Goal: Information Seeking & Learning: Learn about a topic

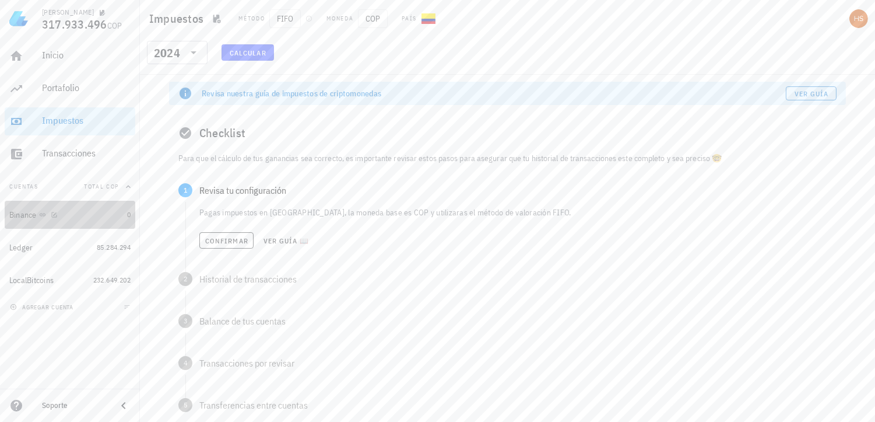
click at [24, 216] on div "Binance" at bounding box center [22, 215] width 27 height 10
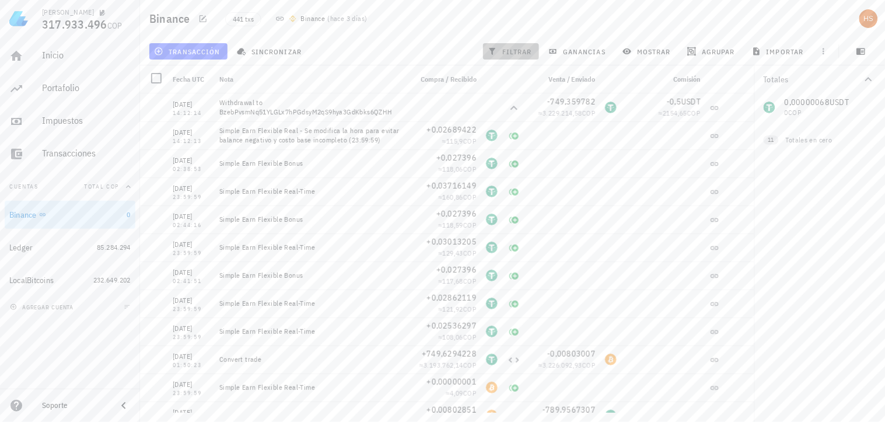
click at [515, 47] on span "filtrar" at bounding box center [511, 51] width 42 height 9
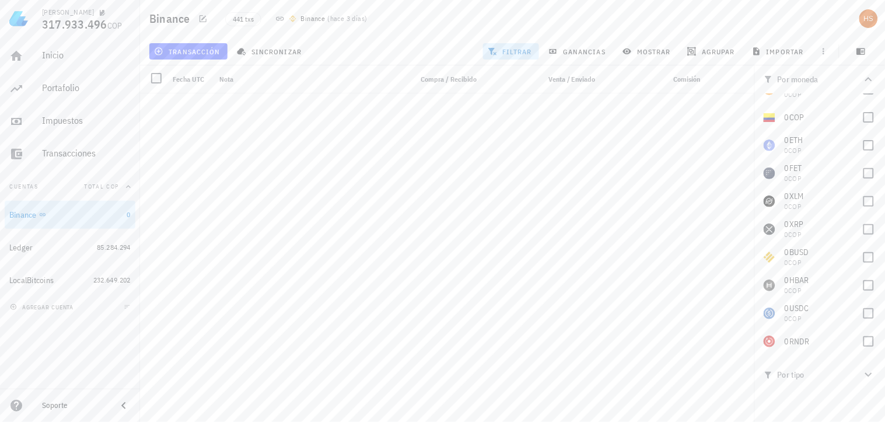
scroll to position [1296, 0]
click at [584, 51] on span "ganancias" at bounding box center [577, 51] width 55 height 9
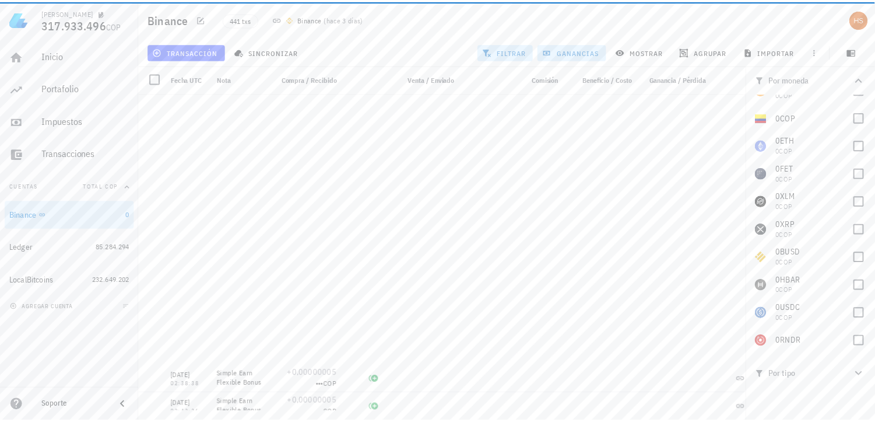
scroll to position [1684, 0]
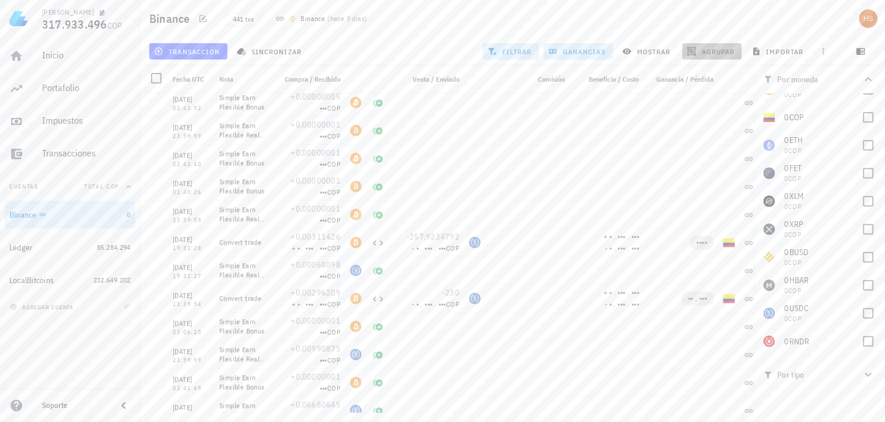
click at [716, 51] on span "agrupar" at bounding box center [711, 51] width 45 height 9
click at [692, 169] on div "Año" at bounding box center [717, 171] width 51 height 9
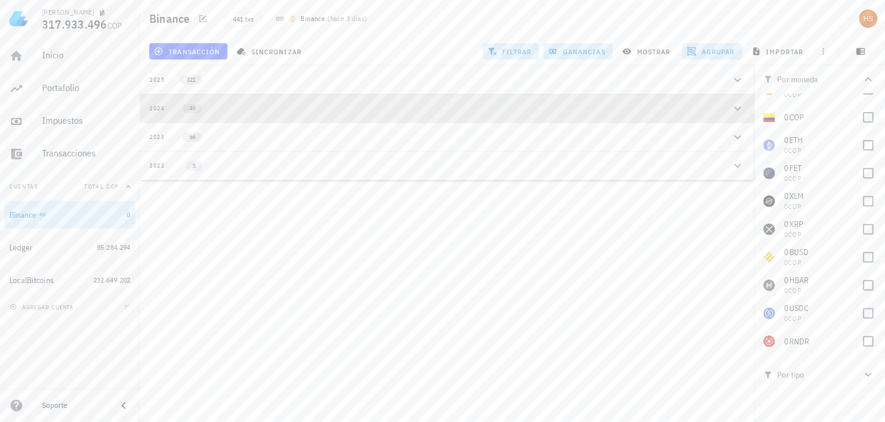
click at [162, 106] on div "2024" at bounding box center [157, 108] width 16 height 9
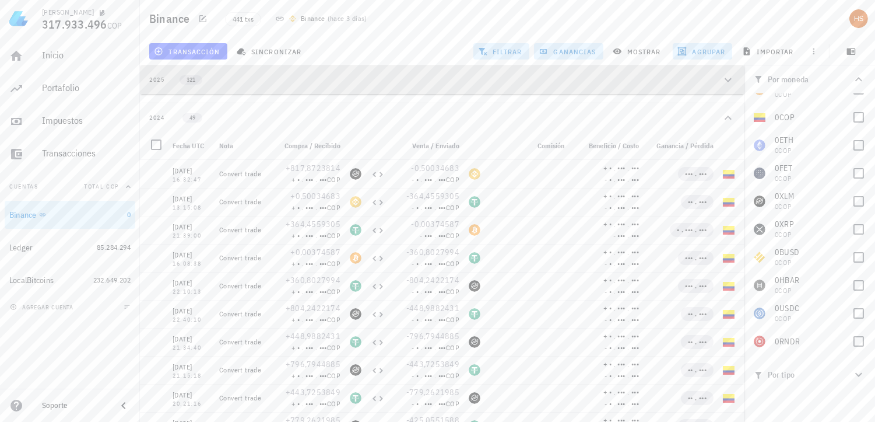
click at [160, 79] on div "2025" at bounding box center [157, 79] width 16 height 9
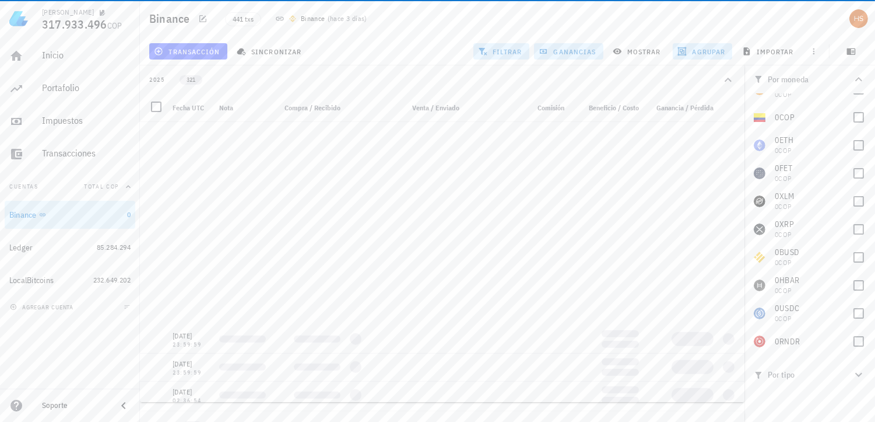
scroll to position [2333, 0]
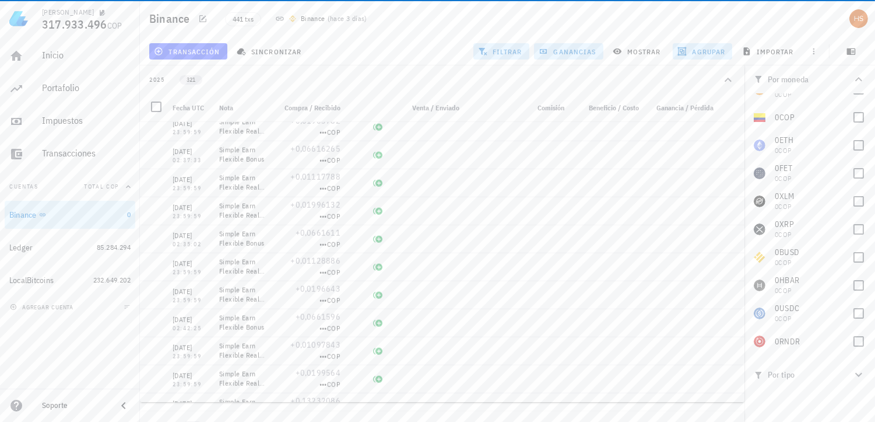
click at [162, 78] on div "2025" at bounding box center [157, 79] width 16 height 9
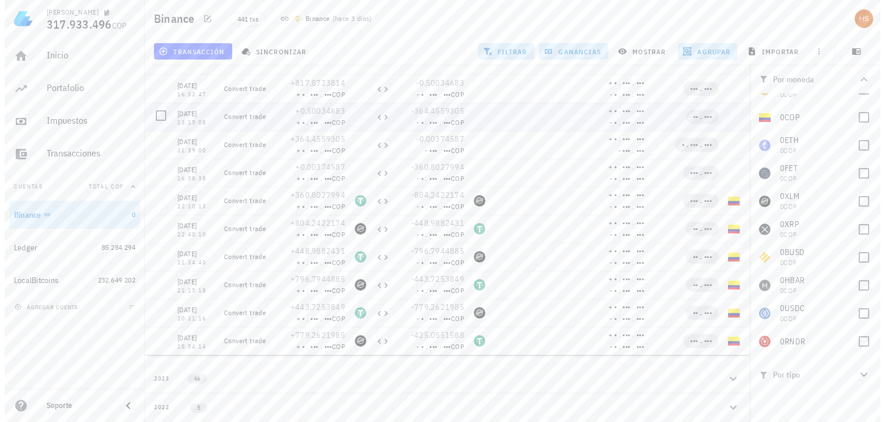
scroll to position [0, 0]
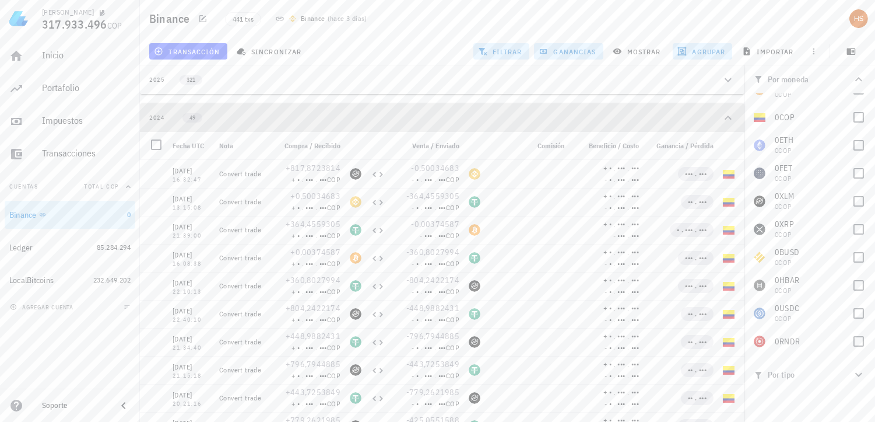
click at [725, 115] on icon "button" at bounding box center [728, 118] width 14 height 14
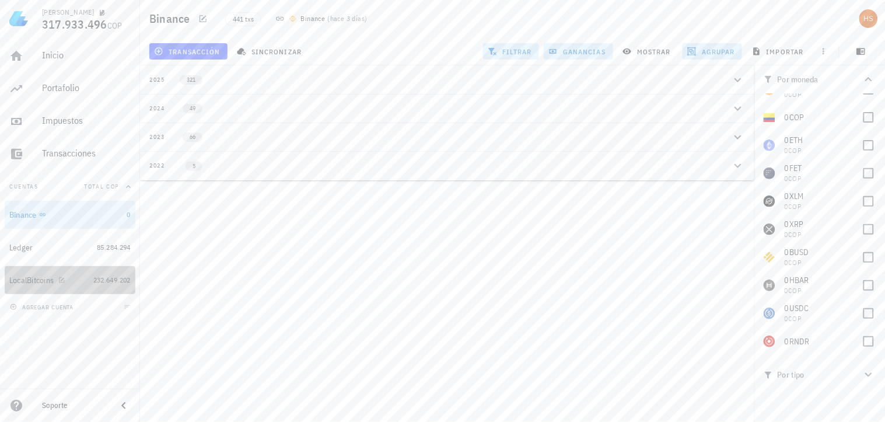
click at [72, 275] on div "LocalBitcoins" at bounding box center [48, 280] width 79 height 11
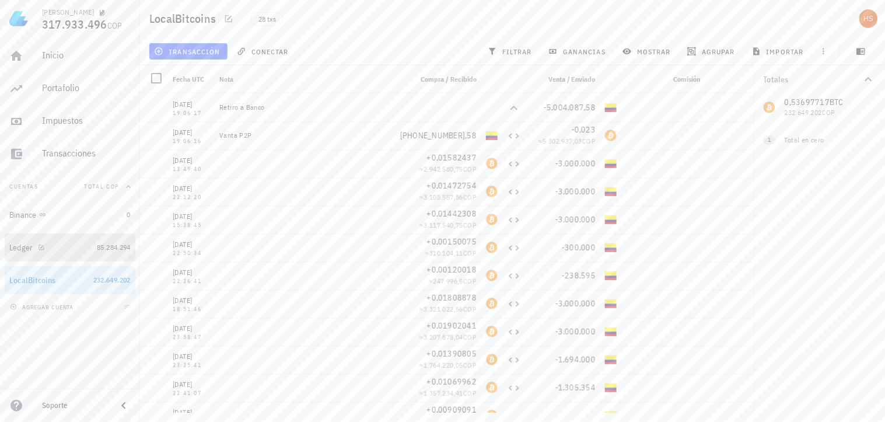
click at [16, 253] on div "Ledger" at bounding box center [50, 247] width 83 height 25
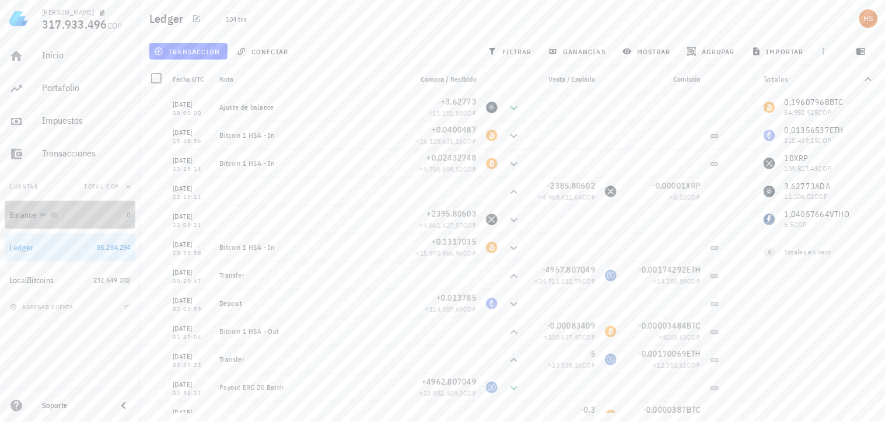
click at [31, 212] on div "Binance" at bounding box center [22, 215] width 27 height 10
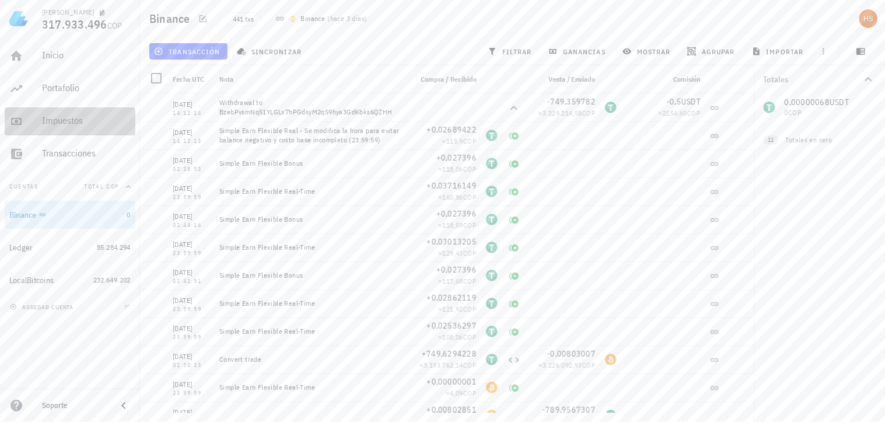
click at [65, 121] on div "Impuestos" at bounding box center [86, 120] width 89 height 11
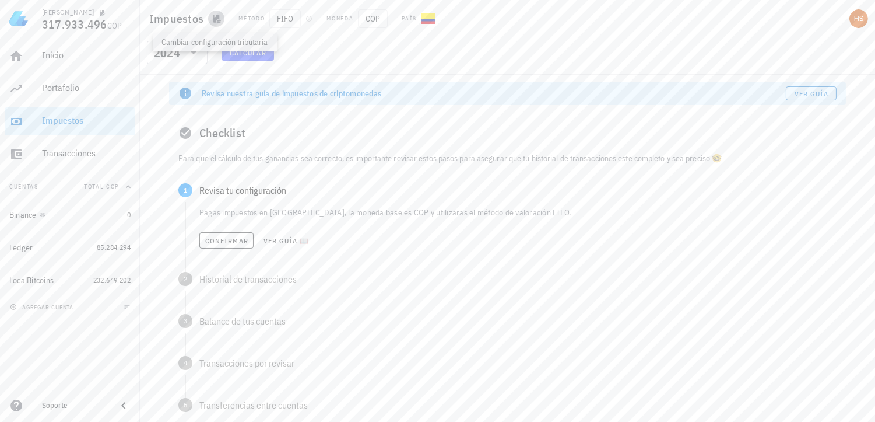
click at [214, 20] on icon "button" at bounding box center [217, 19] width 8 height 9
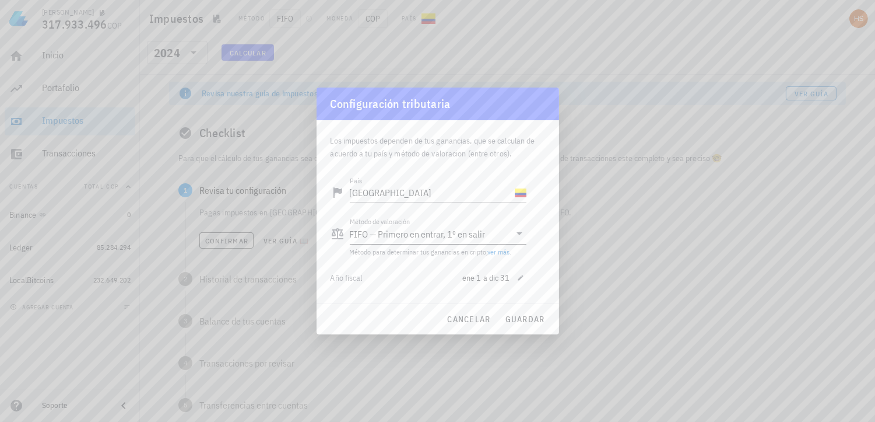
click at [517, 234] on icon at bounding box center [520, 233] width 14 height 14
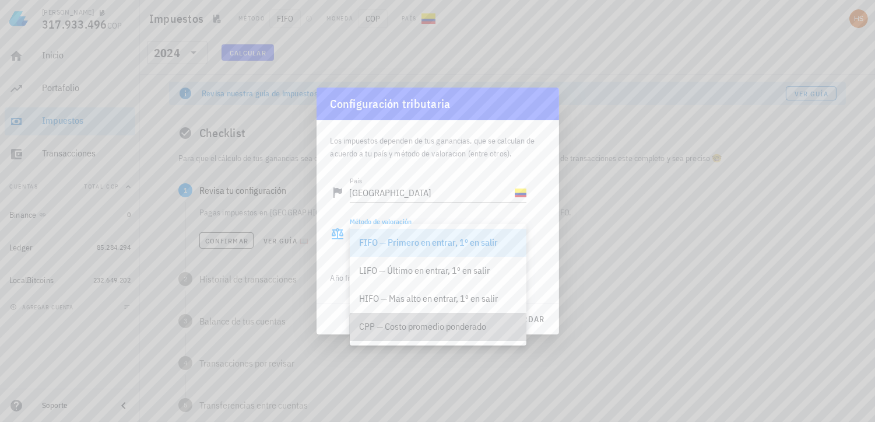
click at [469, 329] on div "CPP — Costo promedio ponderado" at bounding box center [438, 326] width 158 height 11
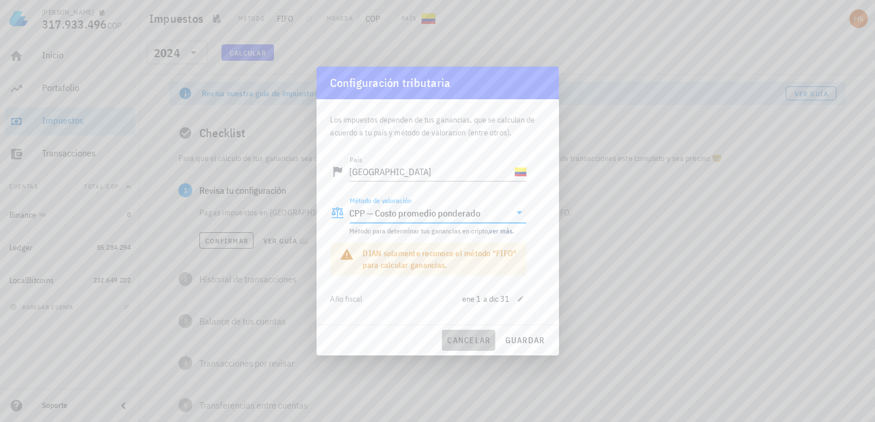
click at [462, 342] on span "cancelar" at bounding box center [469, 340] width 44 height 10
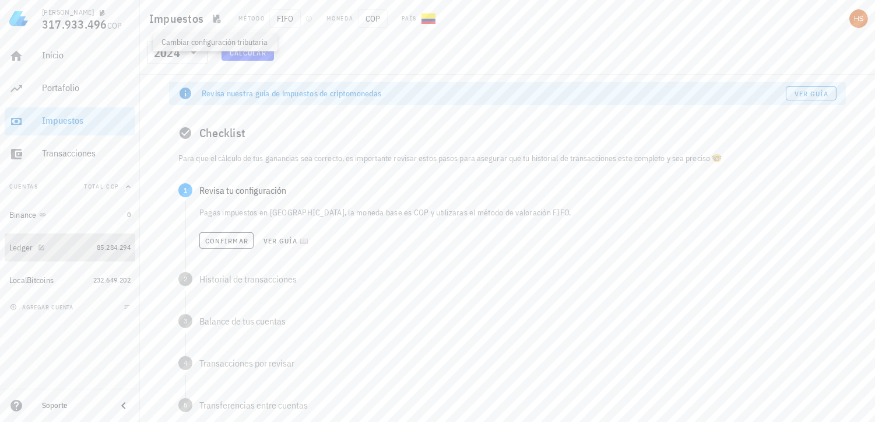
click at [33, 249] on div at bounding box center [39, 247] width 12 height 10
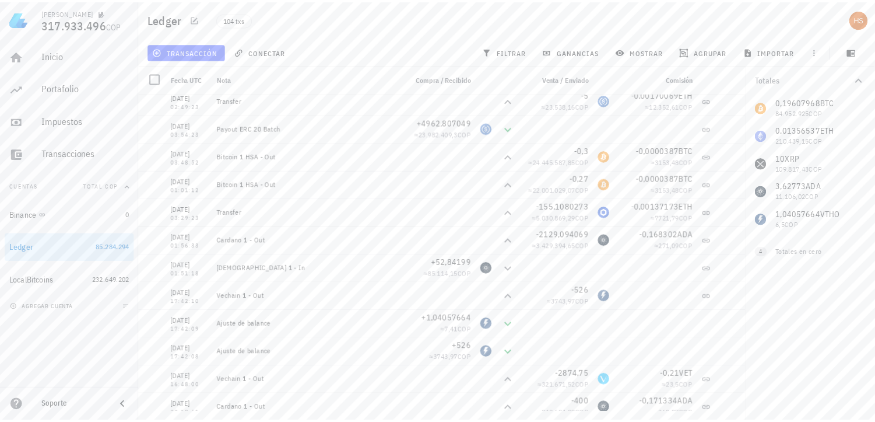
scroll to position [194, 0]
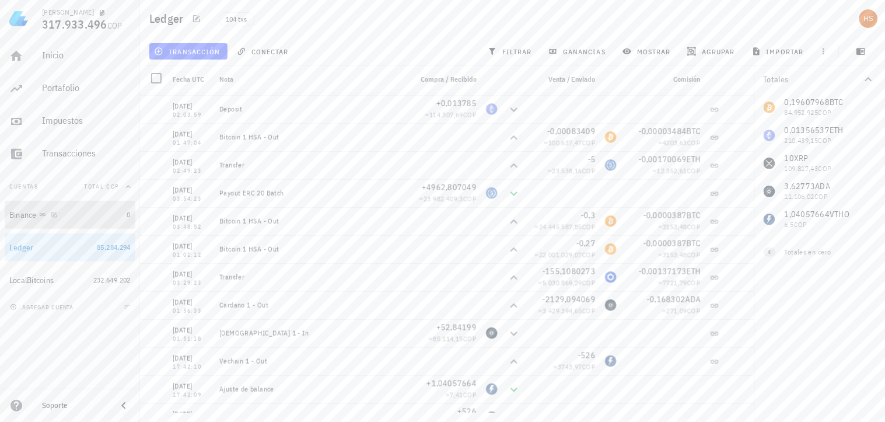
click at [102, 212] on div "Binance" at bounding box center [65, 214] width 113 height 11
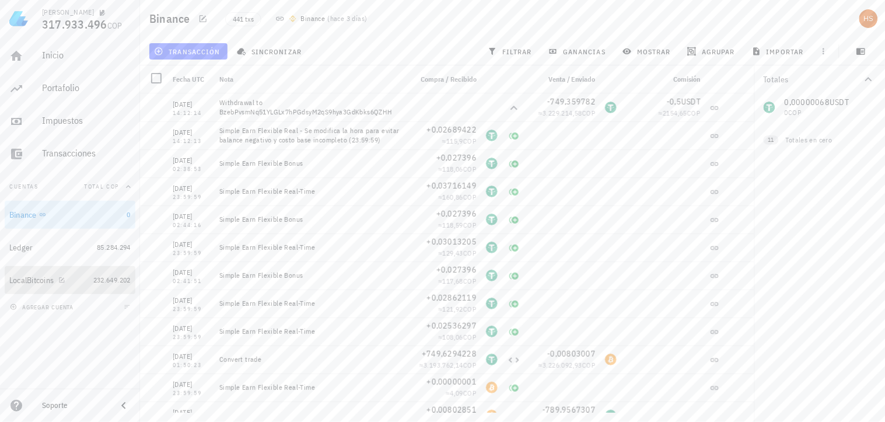
click at [83, 275] on div "LocalBitcoins" at bounding box center [48, 280] width 79 height 11
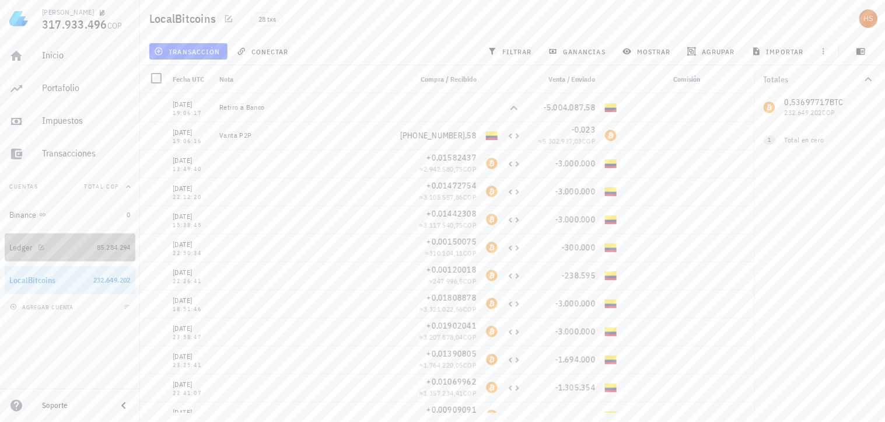
click at [92, 244] on link "Ledger 85.284.294" at bounding box center [70, 247] width 131 height 28
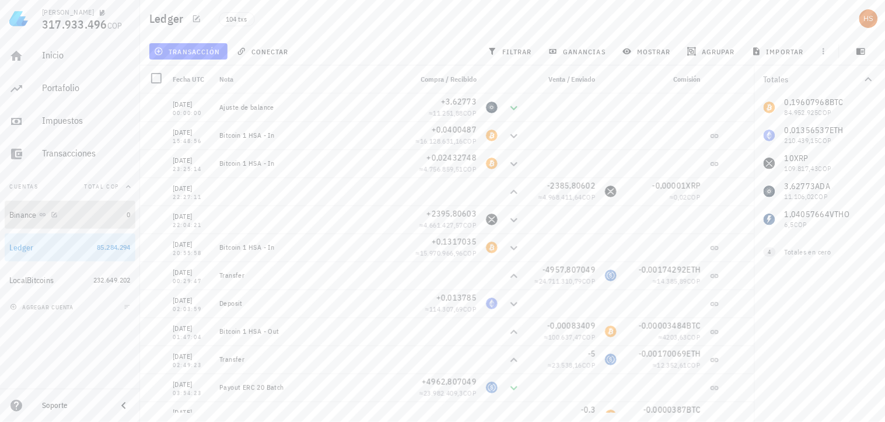
click at [106, 212] on div "Binance" at bounding box center [65, 214] width 113 height 11
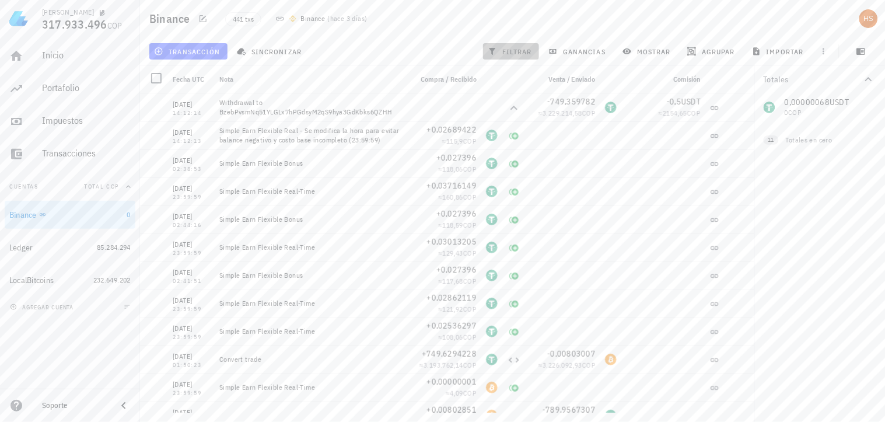
click at [527, 51] on span "filtrar" at bounding box center [511, 51] width 42 height 9
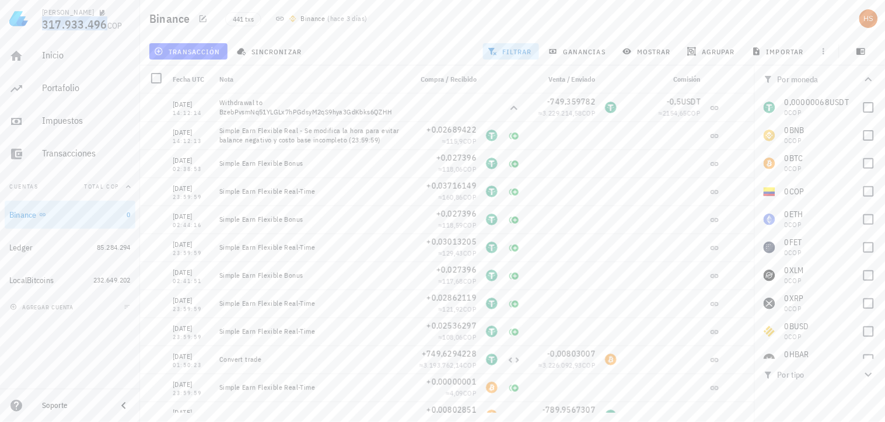
click at [85, 22] on span "317.933.496" at bounding box center [74, 24] width 65 height 16
click at [67, 125] on div "Impuestos" at bounding box center [86, 120] width 89 height 11
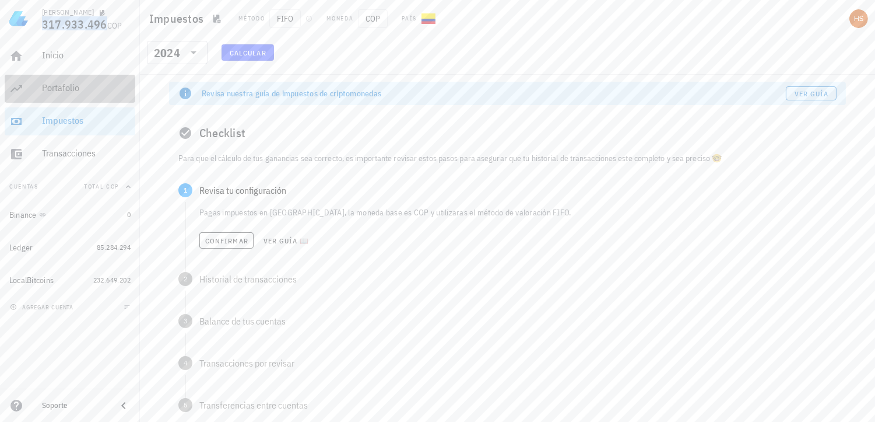
click at [65, 91] on div "Portafolio" at bounding box center [86, 87] width 89 height 11
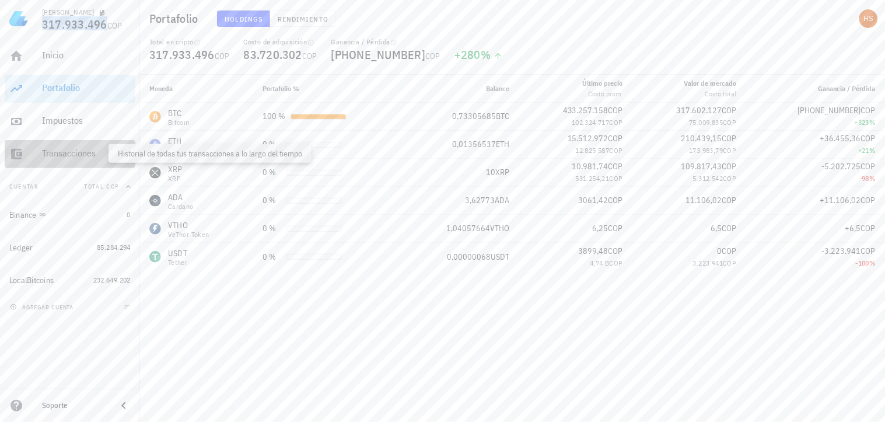
click at [67, 148] on div "Transacciones" at bounding box center [86, 153] width 89 height 11
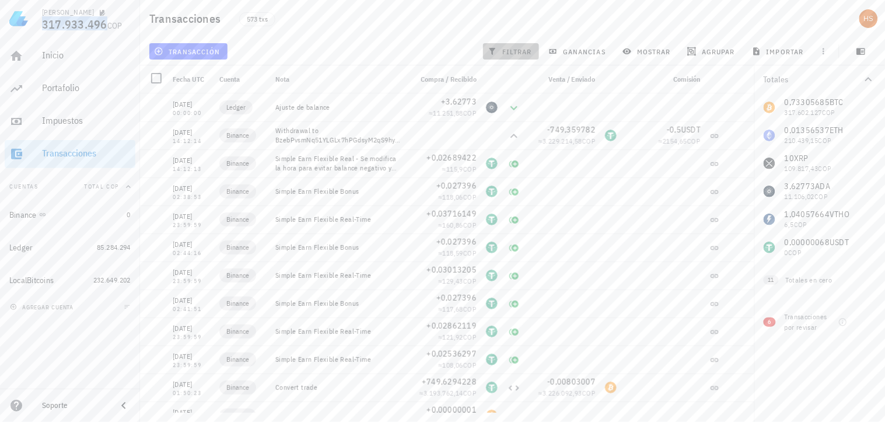
click at [529, 51] on span "filtrar" at bounding box center [511, 51] width 42 height 9
click at [725, 53] on span "agrupar" at bounding box center [711, 51] width 45 height 9
click at [703, 167] on div "Año" at bounding box center [717, 171] width 51 height 9
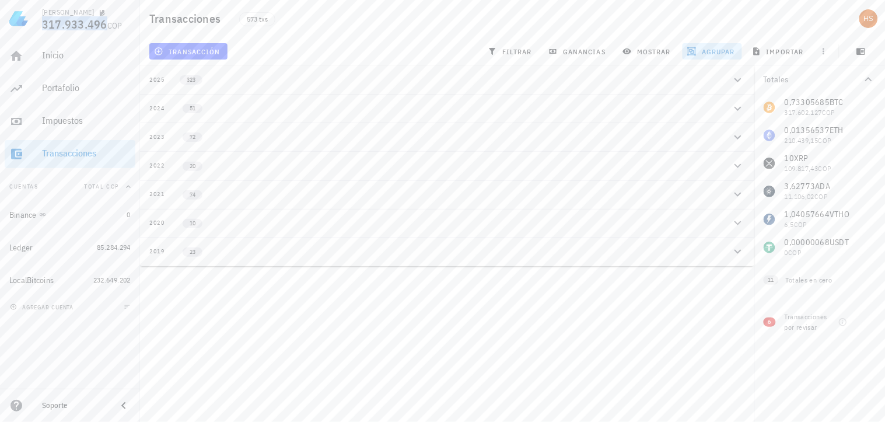
click at [152, 79] on div "2025" at bounding box center [157, 79] width 16 height 9
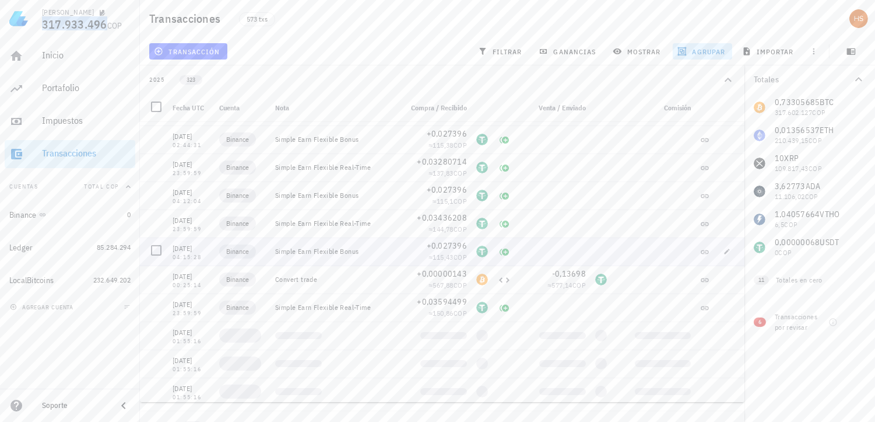
scroll to position [453, 0]
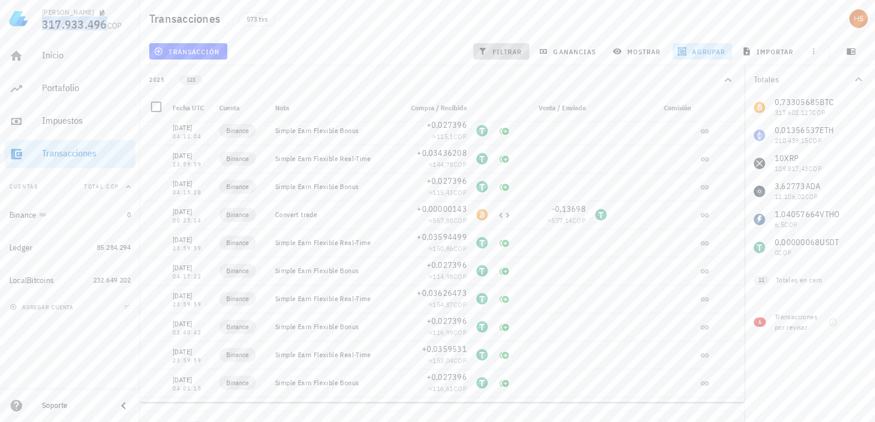
click at [512, 49] on span "filtrar" at bounding box center [502, 51] width 42 height 9
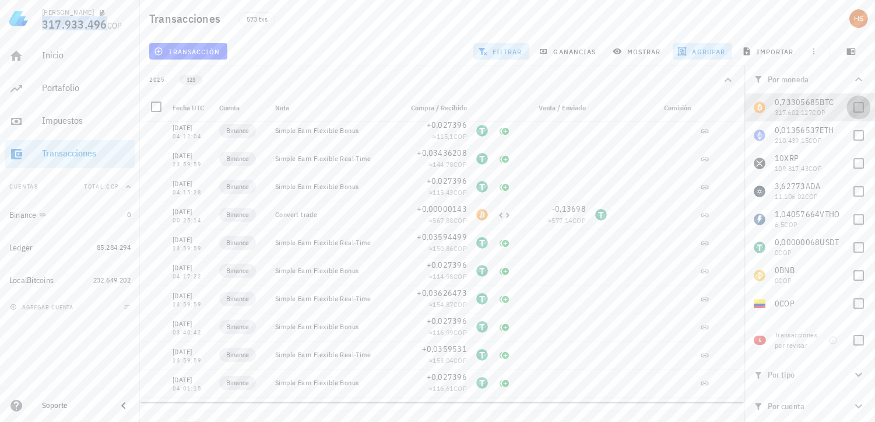
click at [854, 113] on div at bounding box center [859, 107] width 20 height 20
checkbox input "true"
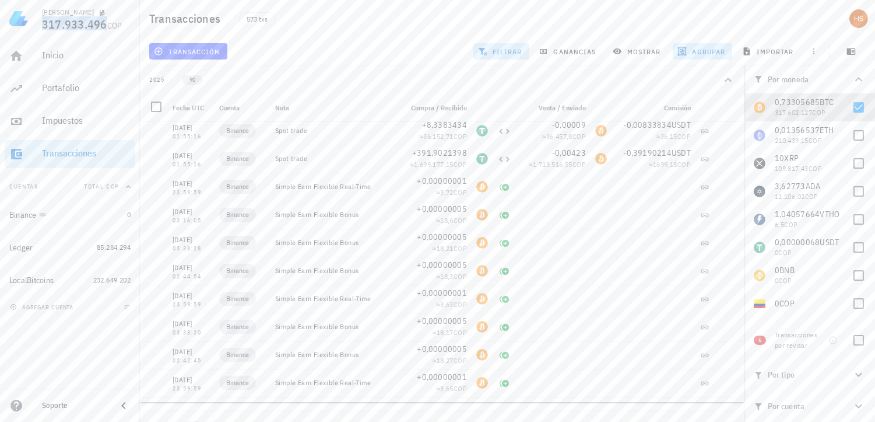
click at [728, 80] on icon "button" at bounding box center [728, 80] width 14 height 14
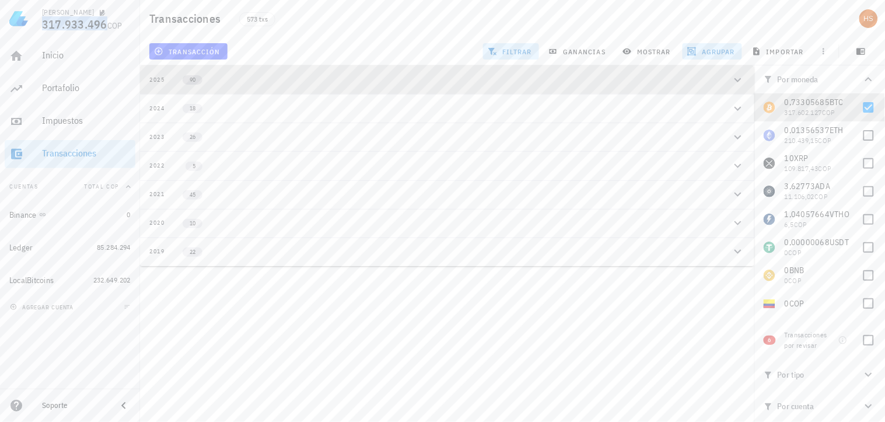
click at [190, 76] on span "90" at bounding box center [193, 79] width 6 height 9
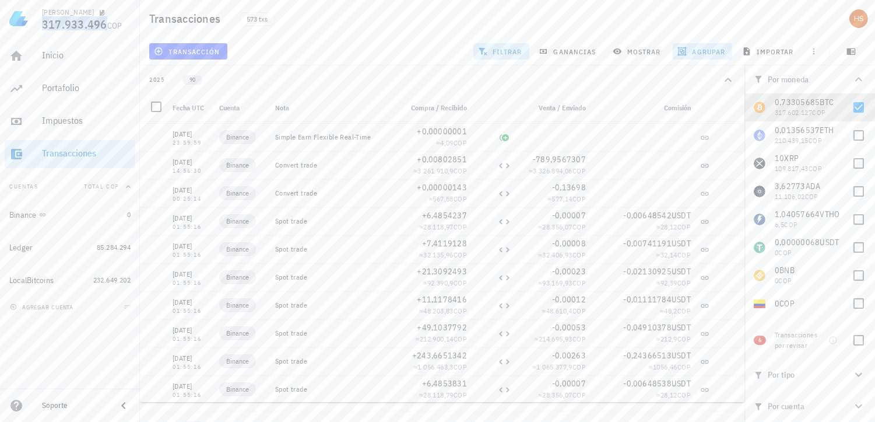
scroll to position [0, 0]
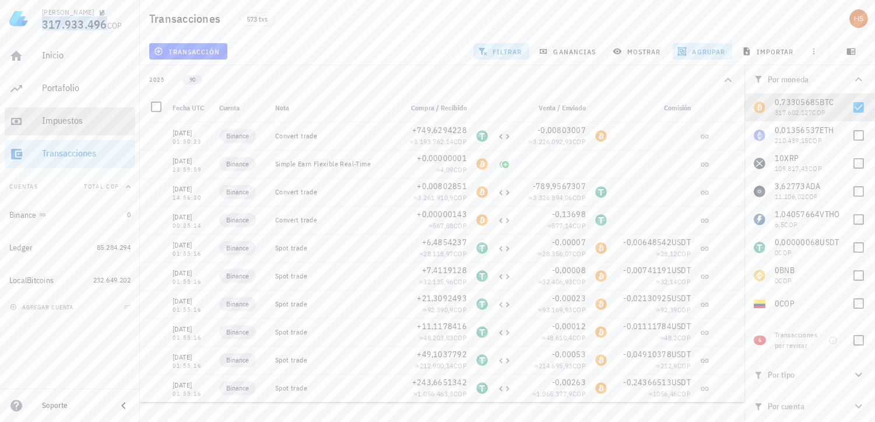
click at [69, 120] on div "Impuestos" at bounding box center [86, 120] width 89 height 11
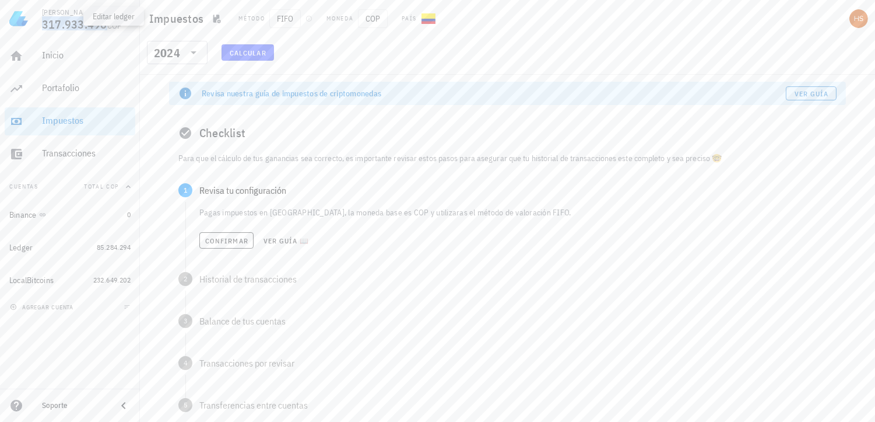
click at [100, 14] on icon "button" at bounding box center [103, 13] width 6 height 6
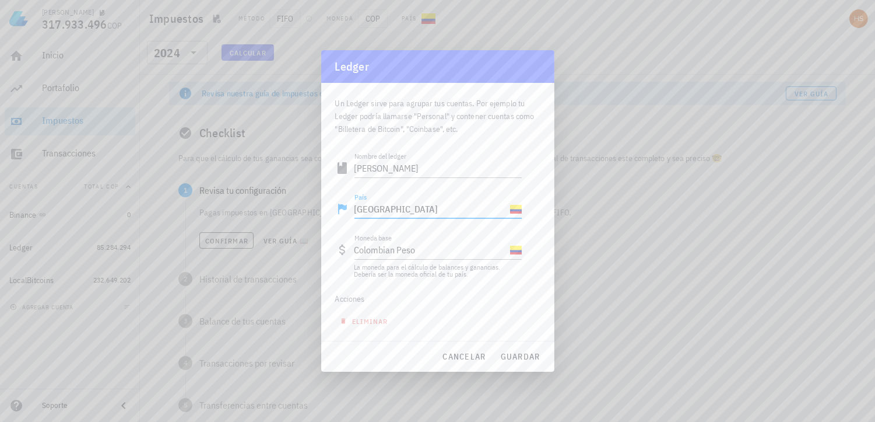
click at [430, 209] on input "[GEOGRAPHIC_DATA]" at bounding box center [431, 208] width 153 height 19
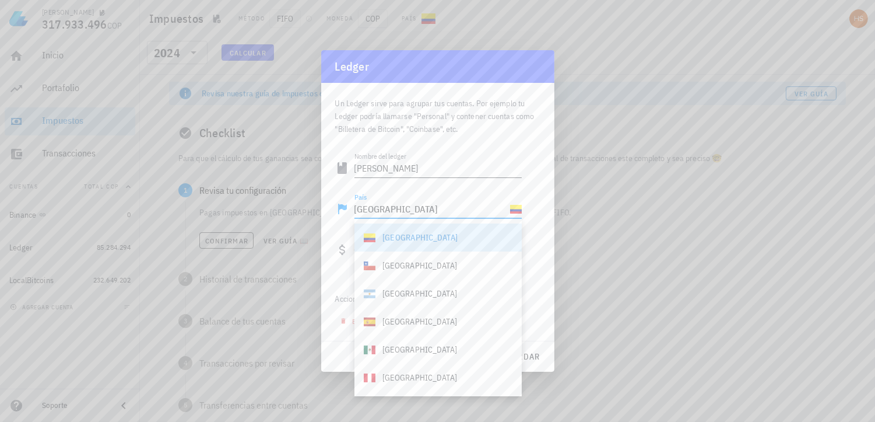
click at [505, 153] on div "Nombre del [PERSON_NAME]" at bounding box center [428, 171] width 187 height 38
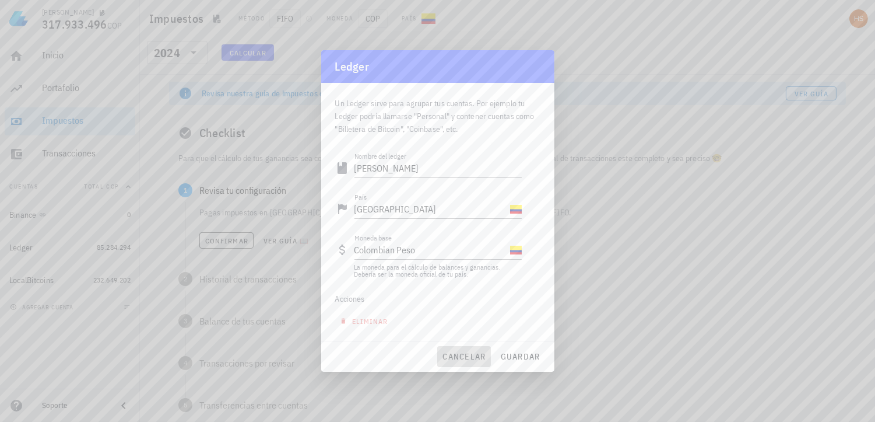
click at [459, 356] on span "cancelar" at bounding box center [464, 356] width 44 height 10
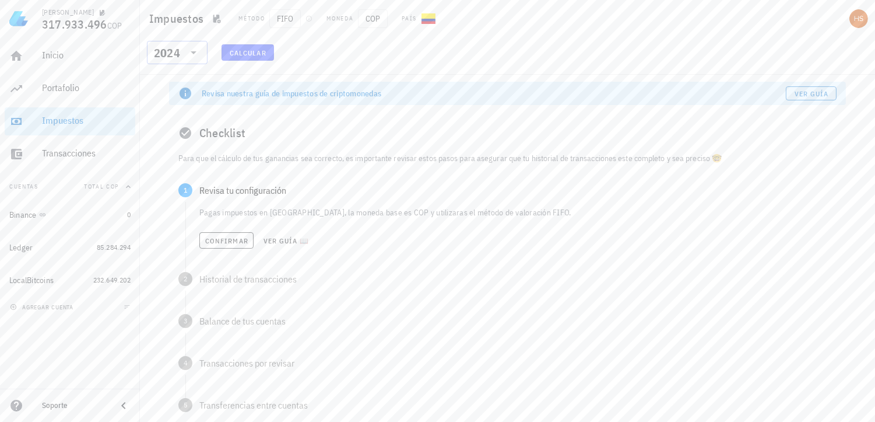
click at [194, 51] on icon at bounding box center [194, 52] width 14 height 14
click at [369, 56] on div "​ 2024 Calcular" at bounding box center [507, 56] width 731 height 30
click at [309, 19] on icon "button" at bounding box center [309, 19] width 6 height 6
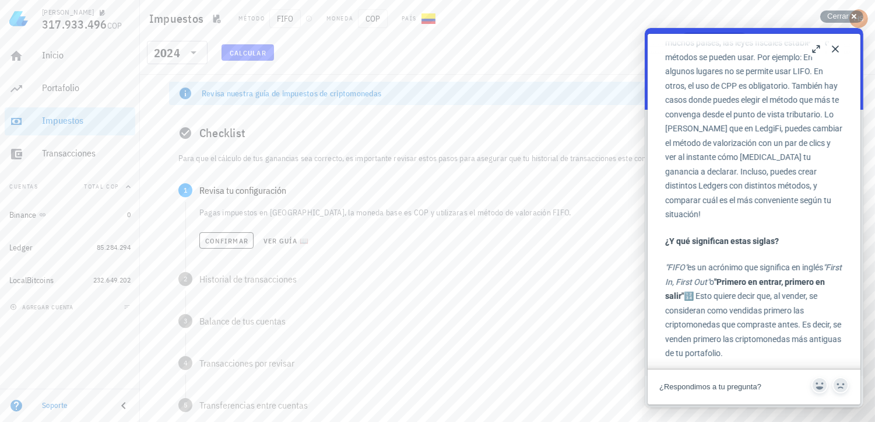
scroll to position [453, 0]
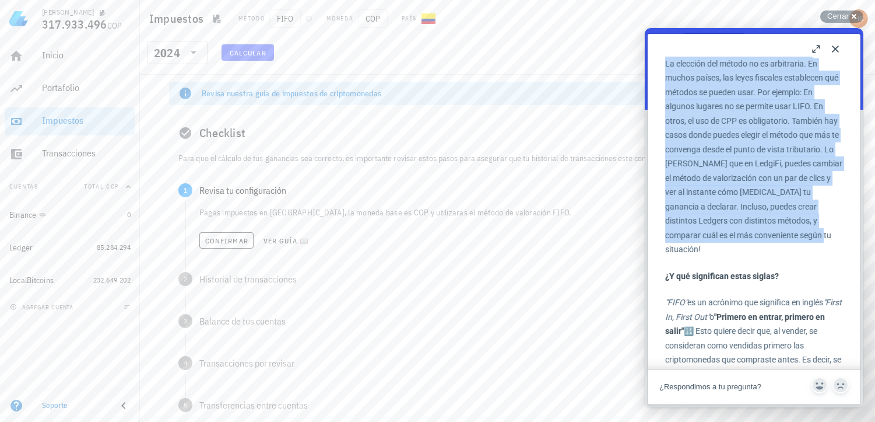
drag, startPoint x: 661, startPoint y: 86, endPoint x: 792, endPoint y: 278, distance: 232.6
click at [792, 278] on div "Métodos de Valoración Métodos de Valoración Open in a new window Cuando empezam…" at bounding box center [754, 314] width 190 height 1444
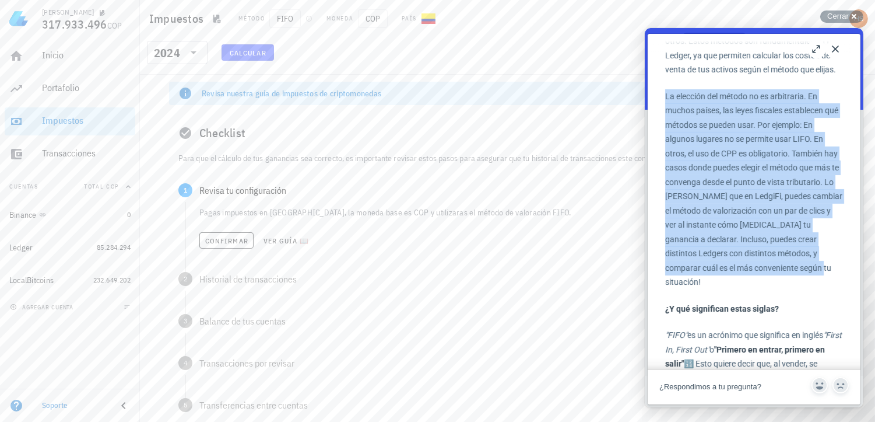
scroll to position [388, 0]
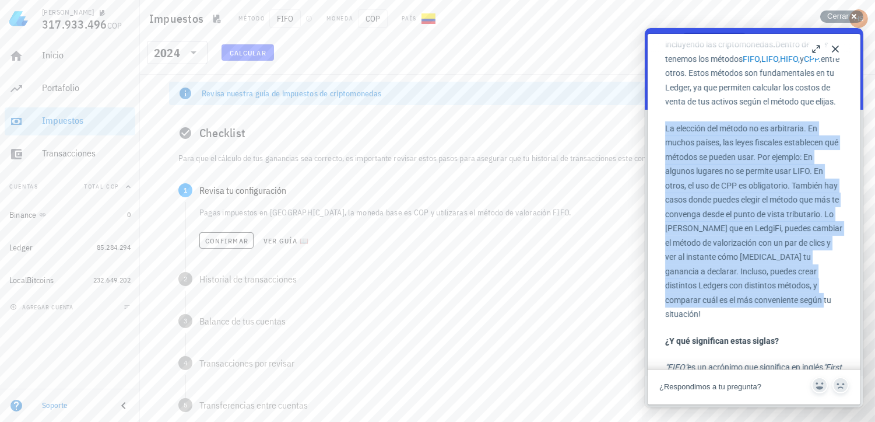
copy p "La elección del método no es arbitraria. En muchos países, las leyes fiscales e…"
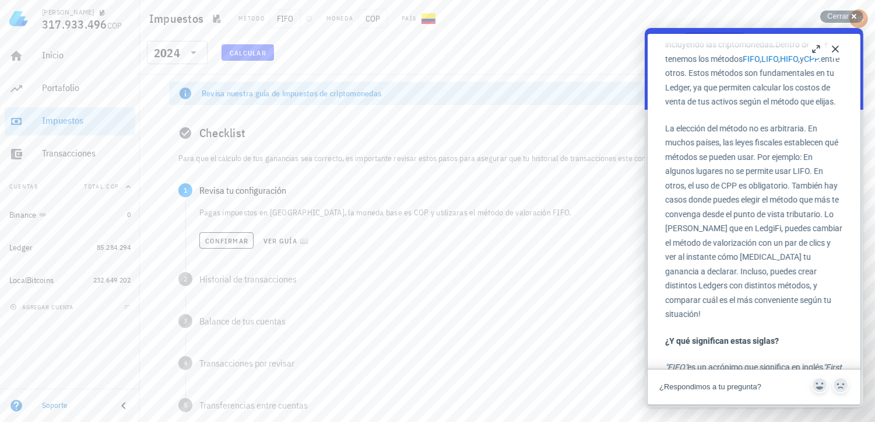
click at [794, 349] on div "Cuando empezamos a invertir en criptomonedas, puede parecer todo bastante senci…" at bounding box center [754, 234] width 178 height 1096
drag, startPoint x: 796, startPoint y: 298, endPoint x: 809, endPoint y: 311, distance: 19.0
click at [809, 311] on p "La elección del método no es arbitraria. En muchos países, las leyes fiscales e…" at bounding box center [754, 221] width 178 height 200
copy p "crear distintos Ledgers con distintos métodos"
click at [855, 15] on div "Cerrar cross-small" at bounding box center [841, 16] width 43 height 12
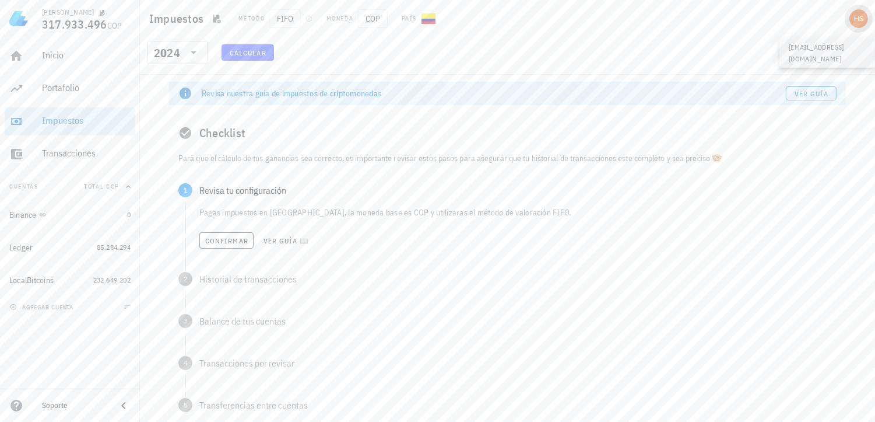
click at [861, 17] on div "avatar" at bounding box center [859, 18] width 19 height 19
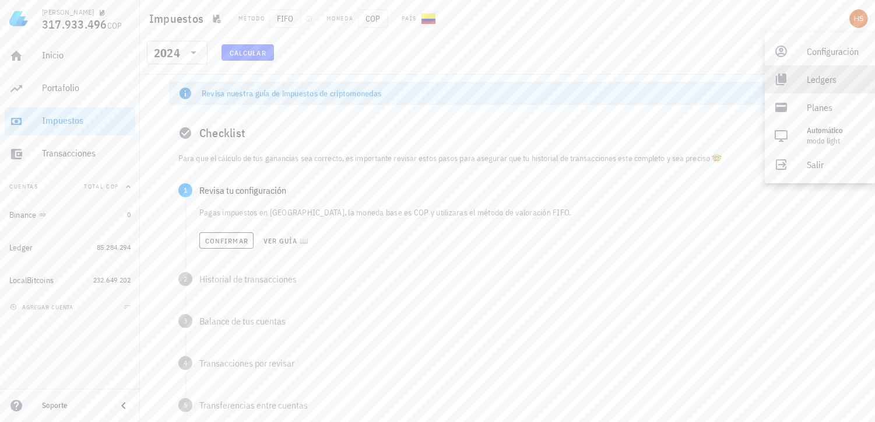
click at [813, 75] on div "Ledgers" at bounding box center [836, 79] width 59 height 23
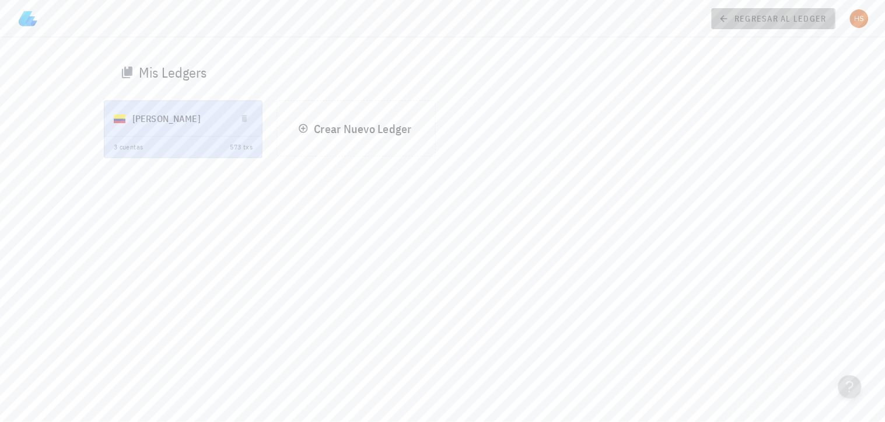
click at [729, 19] on icon at bounding box center [723, 19] width 10 height 14
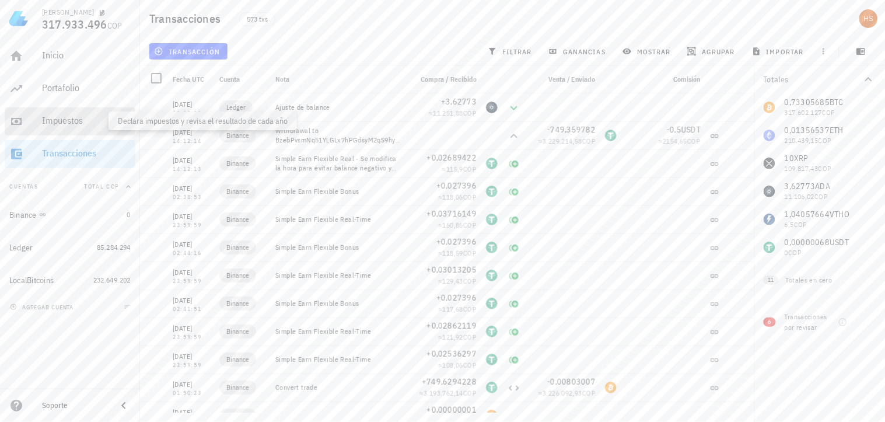
click at [47, 121] on div "Impuestos" at bounding box center [86, 120] width 89 height 11
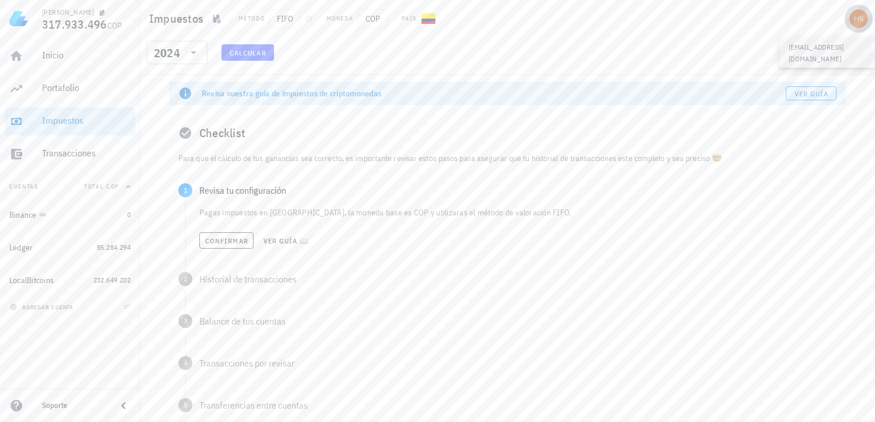
click at [862, 12] on div "avatar" at bounding box center [859, 18] width 19 height 19
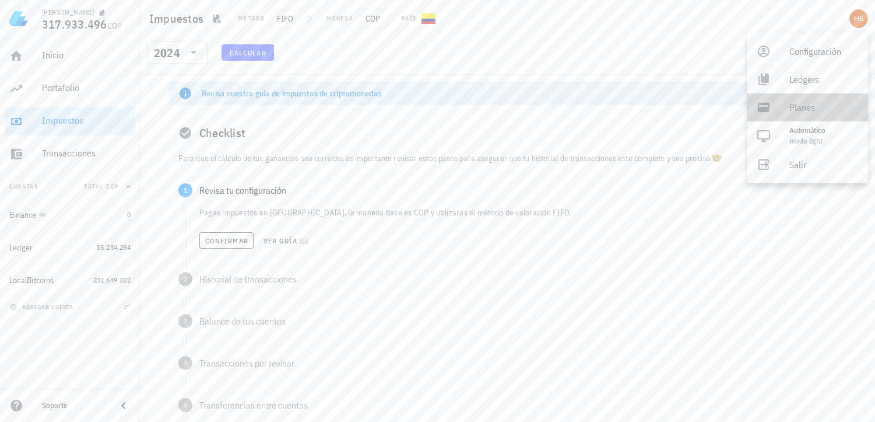
click at [799, 111] on div "Planes" at bounding box center [824, 107] width 69 height 23
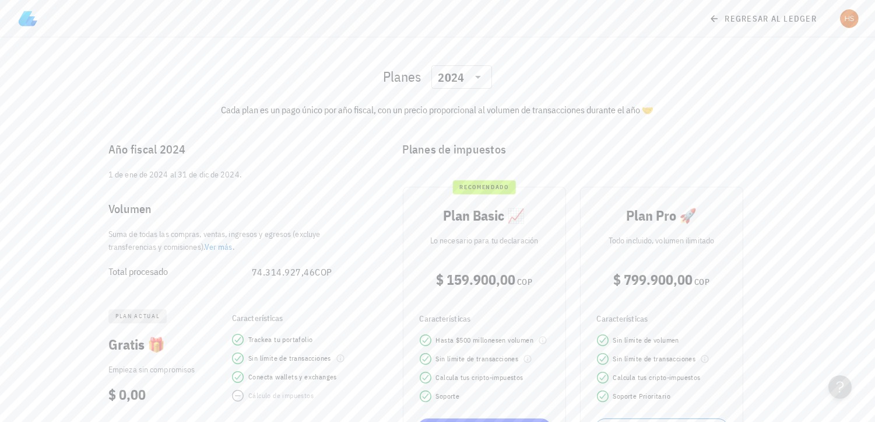
scroll to position [48, 0]
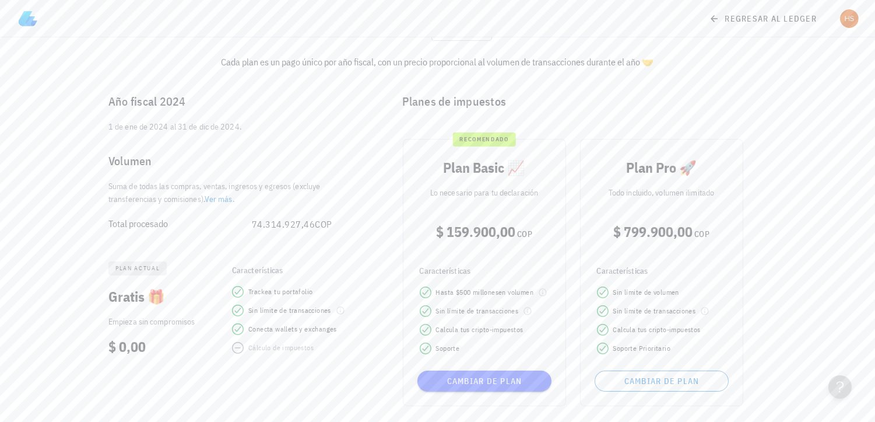
click at [219, 199] on link "Ver más" at bounding box center [219, 199] width 28 height 10
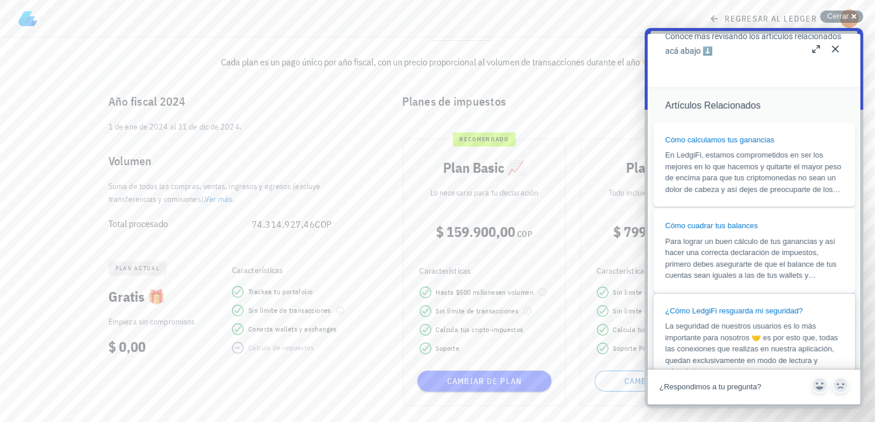
scroll to position [713, 0]
click at [720, 191] on span "En LedgiFi, estamos comprometidos en ser los mejores en lo que hacemos y quitar…" at bounding box center [753, 169] width 176 height 43
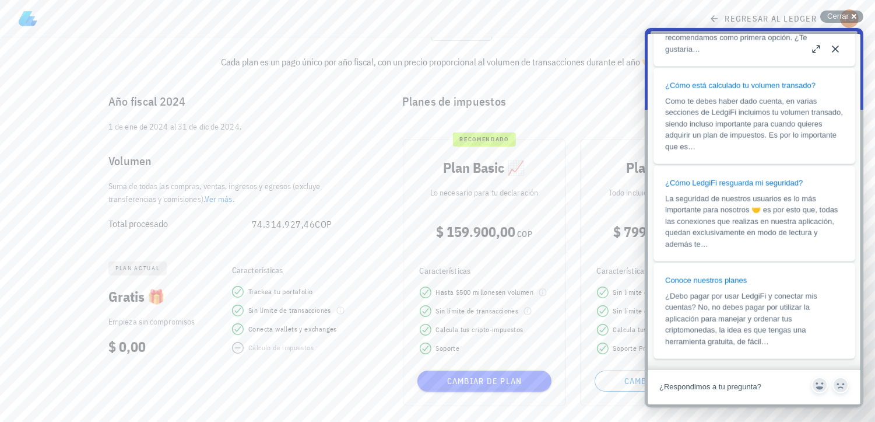
scroll to position [2859, 0]
click at [753, 298] on span "¿Debo pagar por usar LedgiFi y conectar mis cuentas? No, no debes pagar por uti…" at bounding box center [741, 317] width 152 height 54
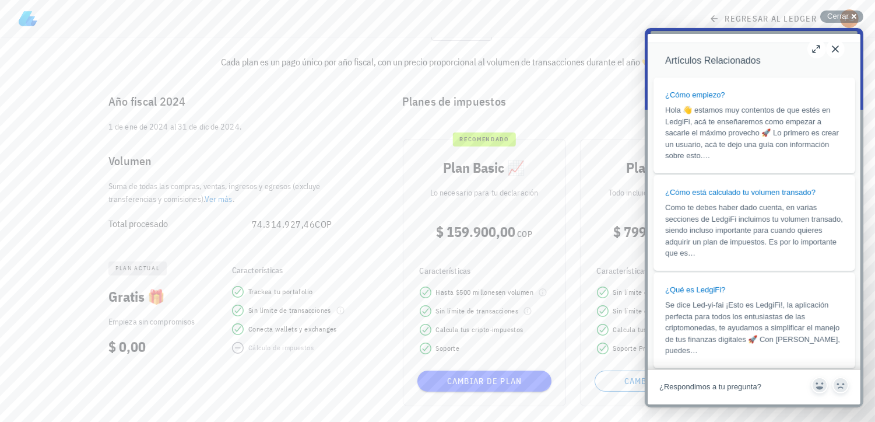
scroll to position [725, 0]
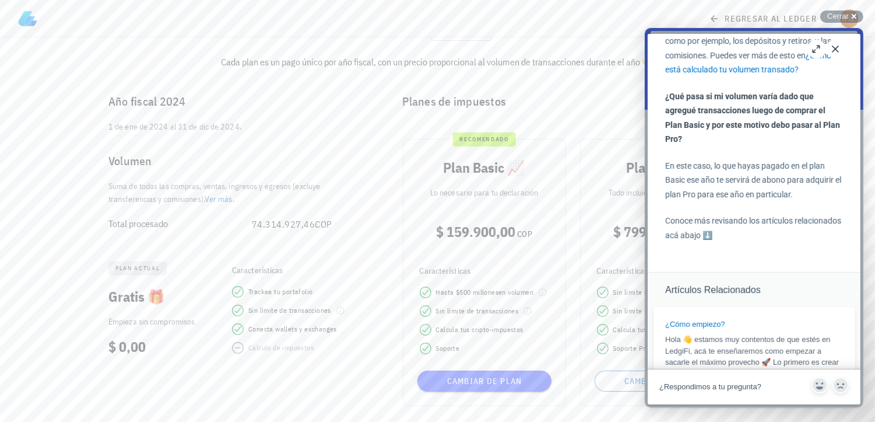
click at [836, 50] on button "Close" at bounding box center [835, 49] width 19 height 19
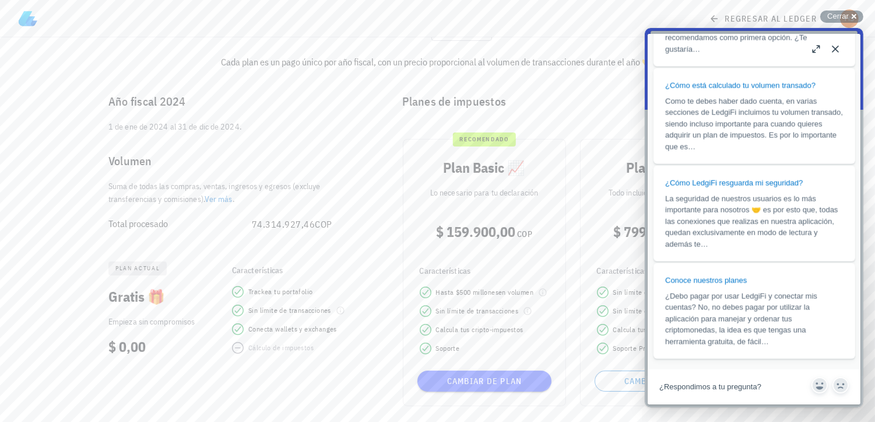
click at [836, 51] on button "Close" at bounding box center [835, 49] width 19 height 19
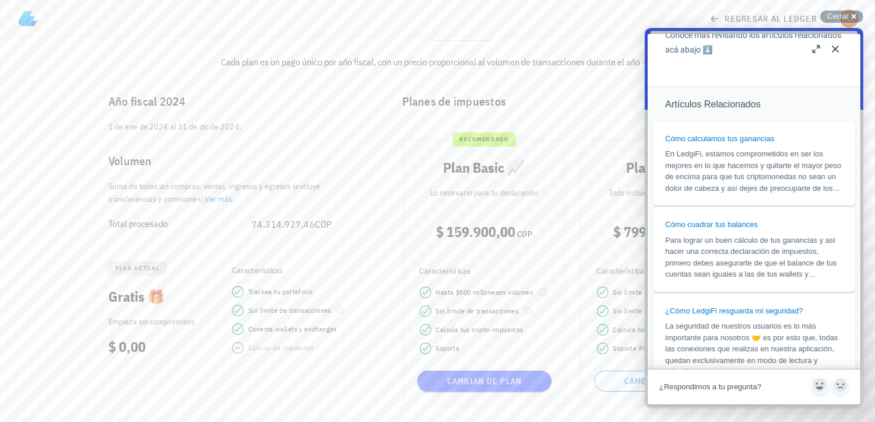
click at [836, 51] on button "Close" at bounding box center [835, 49] width 19 height 19
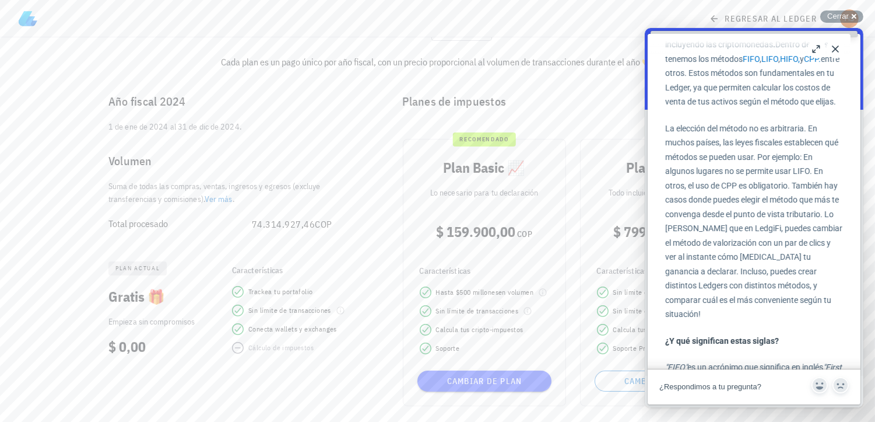
click at [836, 51] on div "Close b ¿Cómo está calculado tu volumen transado? ¿Cómo está calculado tu volum…" at bounding box center [753, 219] width 213 height 370
click at [836, 51] on button "Close" at bounding box center [835, 49] width 19 height 19
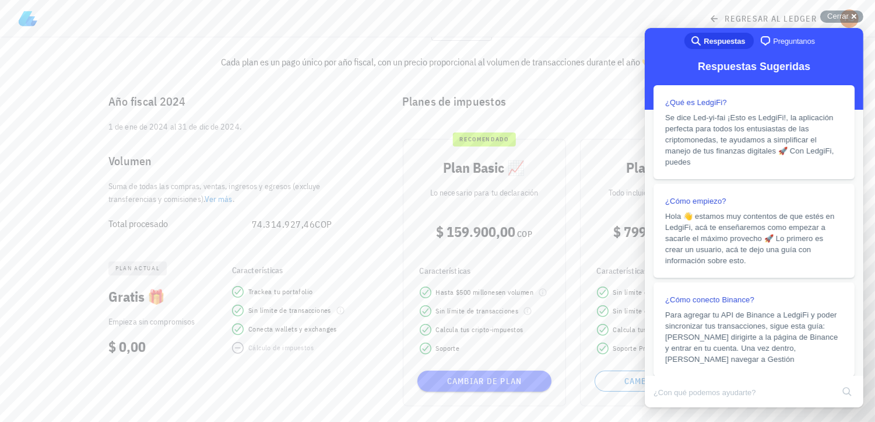
click at [584, 22] on div "regresar al ledger" at bounding box center [437, 18] width 857 height 37
click at [850, 14] on div "Cerrar cross-small" at bounding box center [841, 16] width 43 height 12
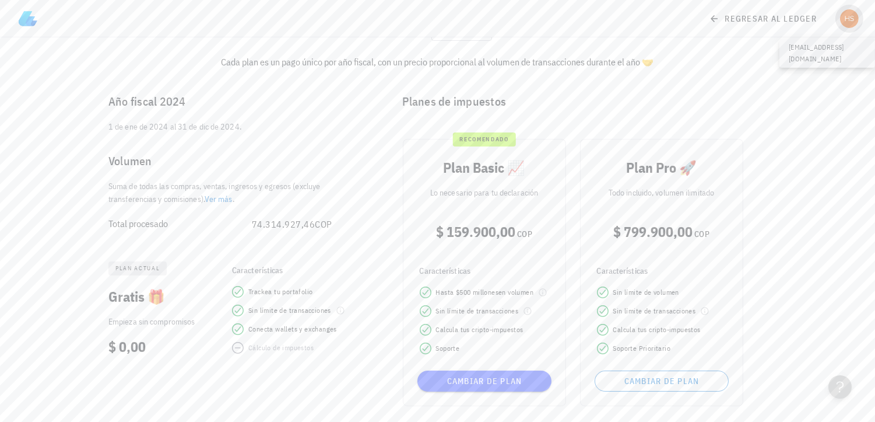
click at [851, 20] on div "avatar" at bounding box center [849, 18] width 19 height 19
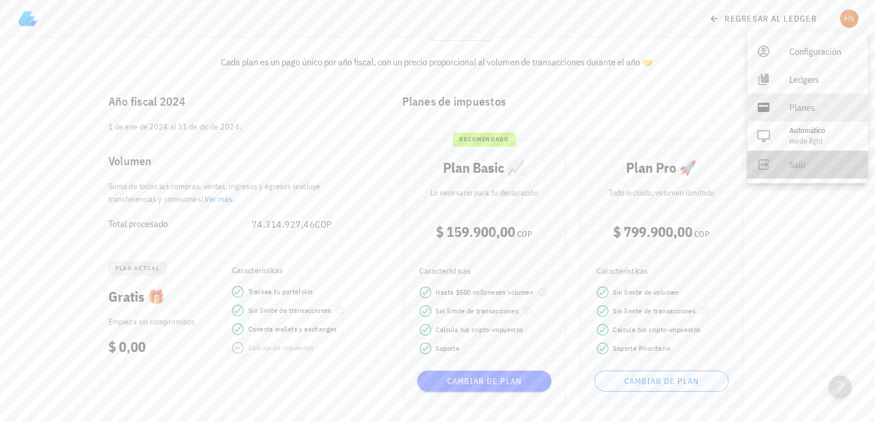
click at [807, 162] on div "Salir" at bounding box center [824, 164] width 69 height 23
